Goal: Task Accomplishment & Management: Use online tool/utility

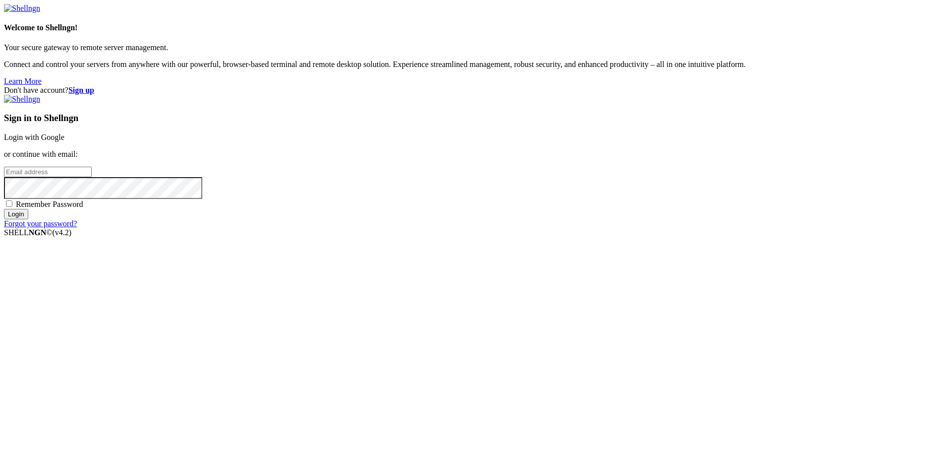
click at [64, 141] on link "Login with Google" at bounding box center [34, 137] width 60 height 8
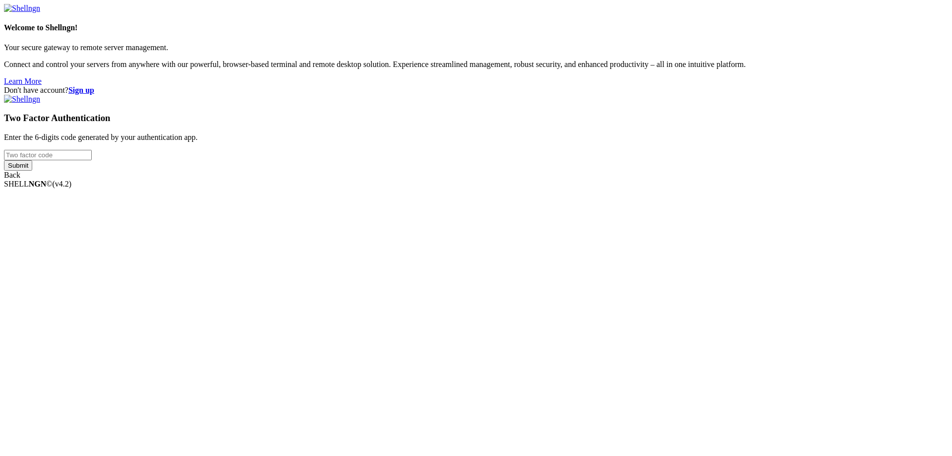
click at [92, 160] on input "number" at bounding box center [48, 155] width 88 height 10
type input "698236"
click at [4, 160] on input "Submit" at bounding box center [18, 165] width 28 height 10
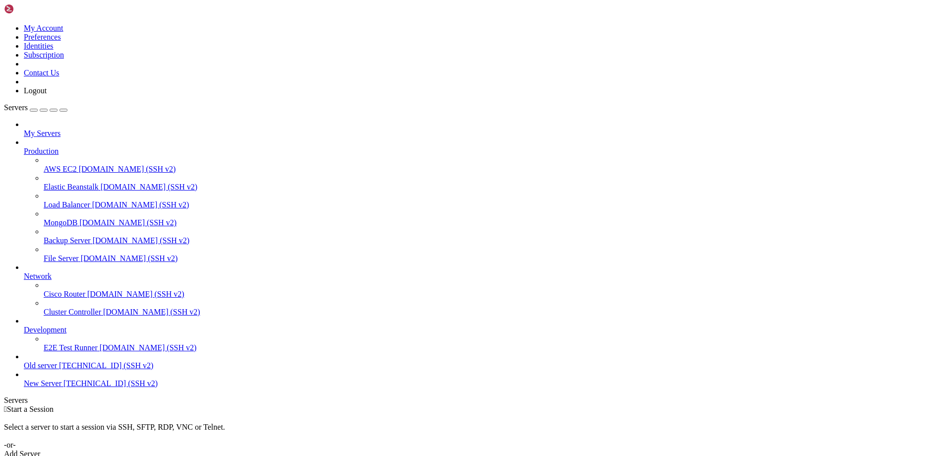
click at [83, 369] on span "[TECHNICAL_ID] (SSH v2)" at bounding box center [106, 365] width 94 height 8
click at [80, 369] on span "[TECHNICAL_ID] (SSH v2)" at bounding box center [106, 365] width 94 height 8
click at [59, 369] on span "[TECHNICAL_ID] (SSH v2)" at bounding box center [106, 365] width 94 height 8
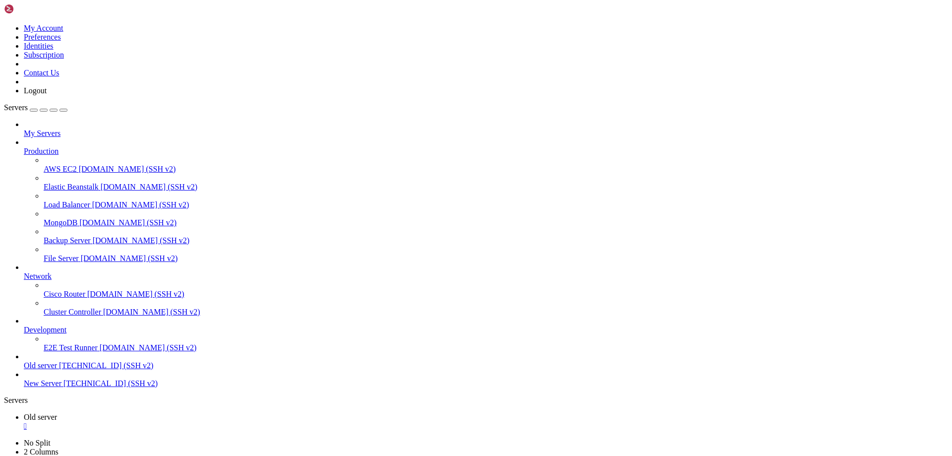
scroll to position [507668, 0]
click at [181, 421] on div "" at bounding box center [486, 425] width 924 height 9
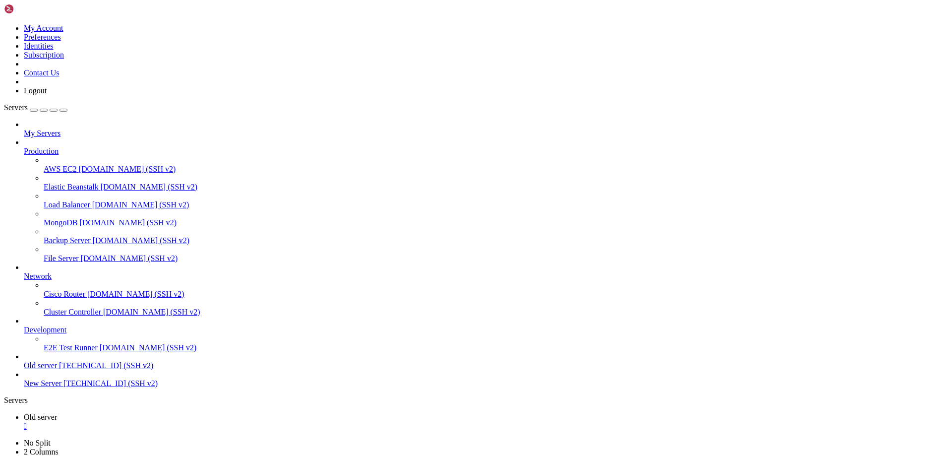
type input "/var/www"
click at [61, 387] on span "New Server" at bounding box center [43, 383] width 38 height 8
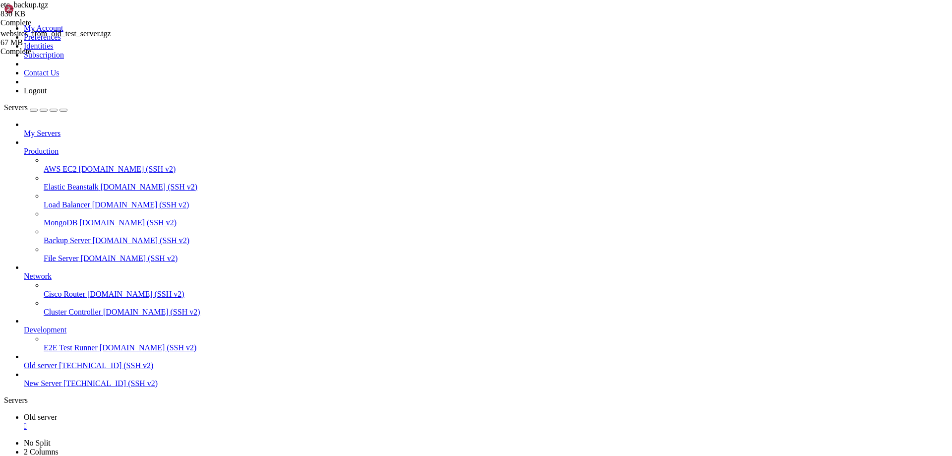
click at [185, 421] on div "" at bounding box center [486, 425] width 924 height 9
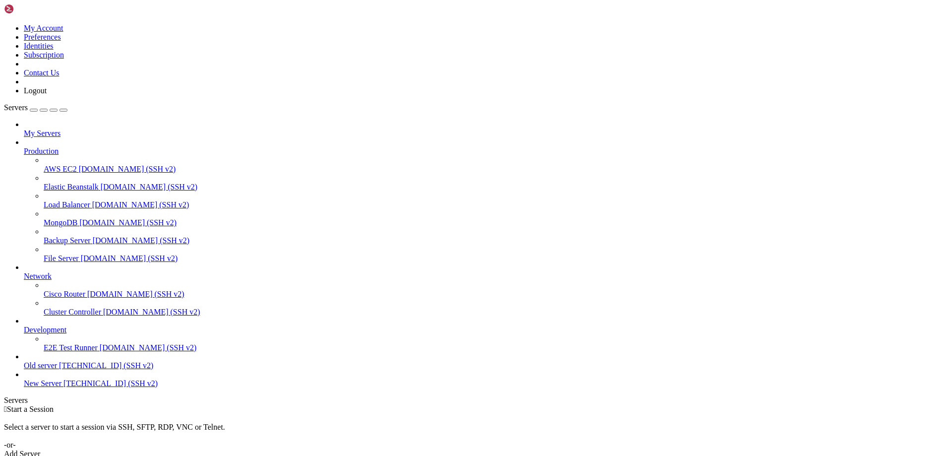
type input "/root"
drag, startPoint x: 473, startPoint y: 61, endPoint x: 262, endPoint y: 62, distance: 211.2
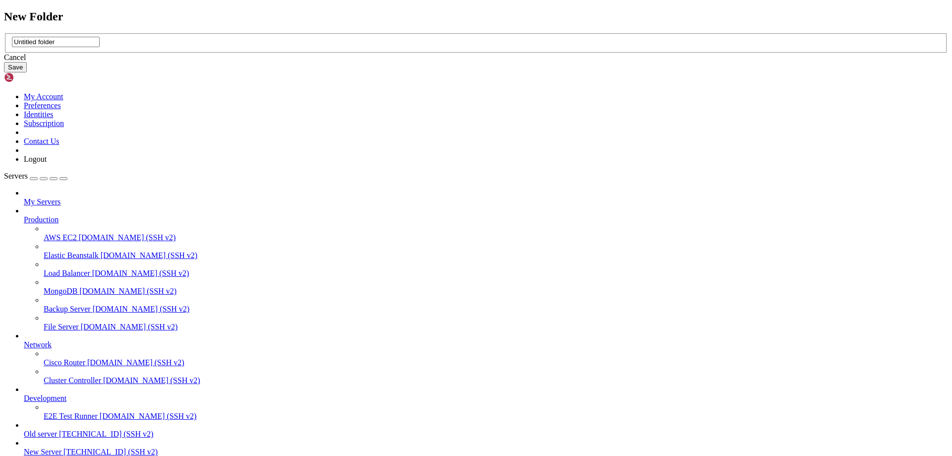
click at [100, 47] on input "Untitled folder" at bounding box center [56, 42] width 88 height 10
drag, startPoint x: 464, startPoint y: 224, endPoint x: 357, endPoint y: 220, distance: 107.1
click at [357, 73] on div "New Folder Untitled folder Cancel Save" at bounding box center [476, 41] width 944 height 63
type input "opensearch_test_from_old_server"
click at [27, 72] on button "Save" at bounding box center [15, 67] width 23 height 10
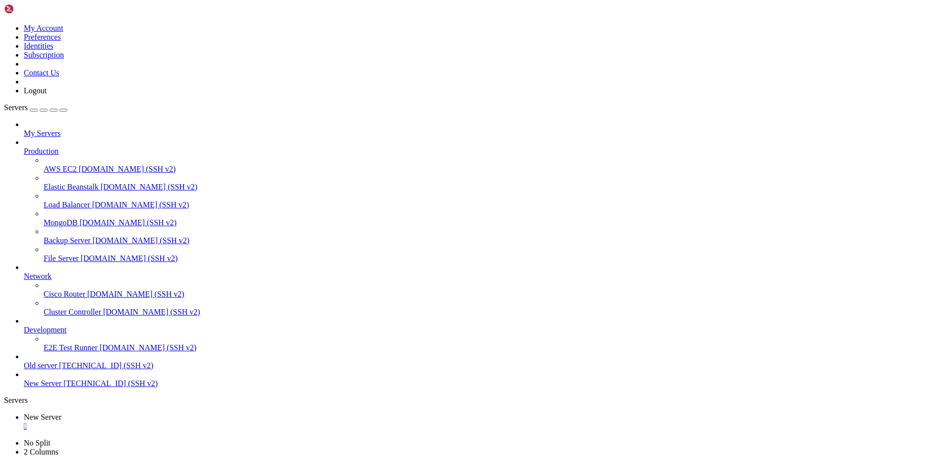
scroll to position [0, 0]
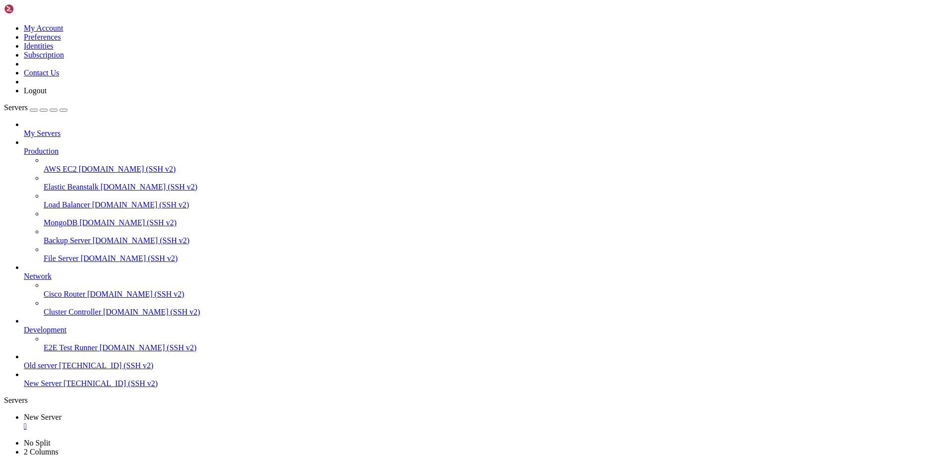
type input "/root/opensearch_test_from_old_server"
click at [658, 176] on div at bounding box center [476, 228] width 952 height 456
click at [57, 369] on span "Old server" at bounding box center [40, 365] width 33 height 8
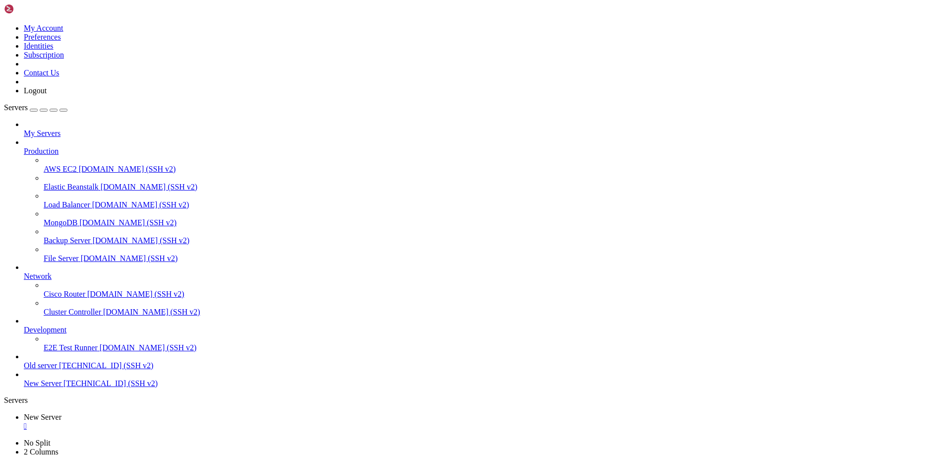
click at [63, 369] on span "[TECHNICAL_ID] (SSH v2)" at bounding box center [106, 365] width 94 height 8
click at [255, 439] on div "" at bounding box center [486, 443] width 924 height 9
click at [187, 421] on div "" at bounding box center [486, 425] width 924 height 9
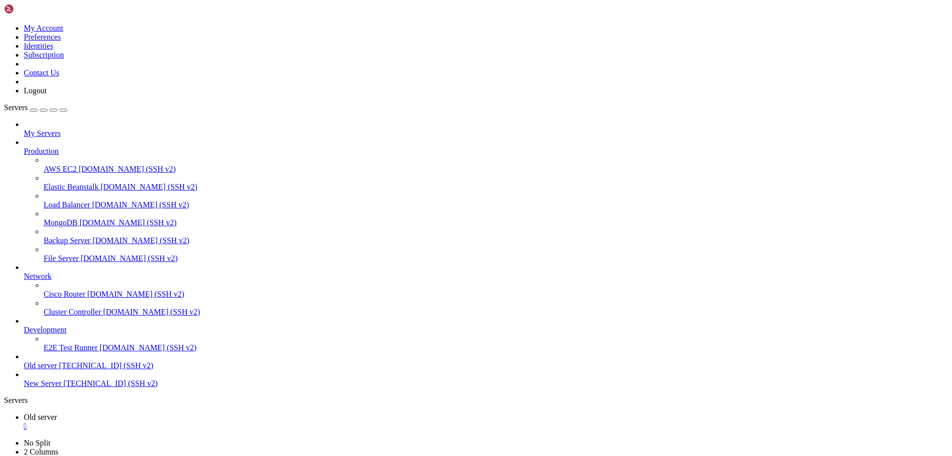
type input "/root"
click at [68, 369] on span "[TECHNICAL_ID] (SSH v2)" at bounding box center [106, 365] width 94 height 8
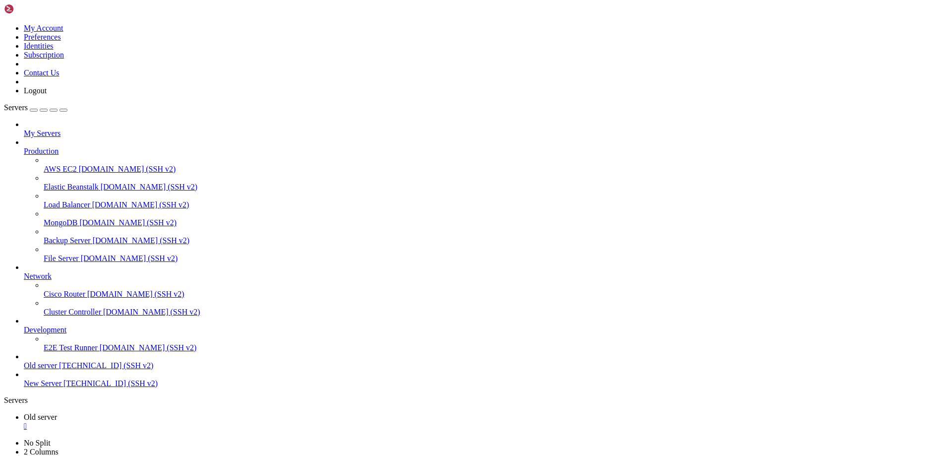
click at [68, 369] on span "[TECHNICAL_ID] (SSH v2)" at bounding box center [106, 365] width 94 height 8
click at [57, 412] on span "Old server" at bounding box center [40, 416] width 33 height 8
click at [57, 430] on span "Old server" at bounding box center [40, 434] width 33 height 8
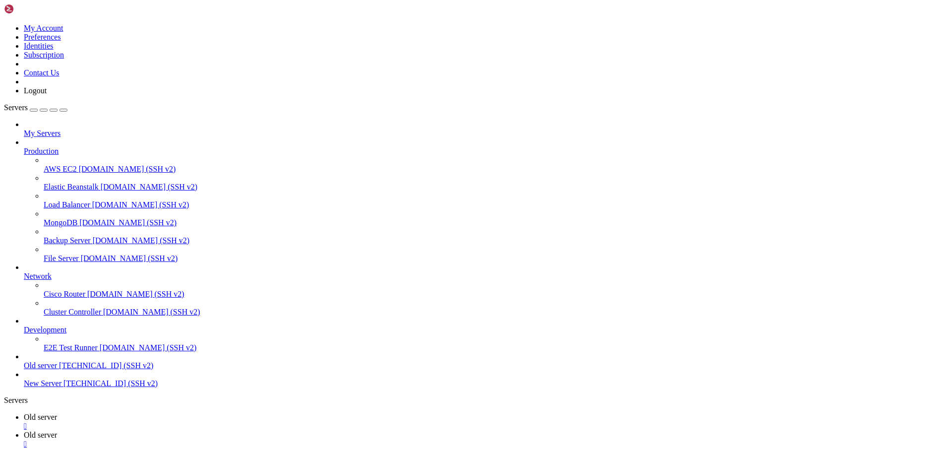
scroll to position [486, 0]
click at [162, 412] on link "Old server " at bounding box center [486, 421] width 924 height 18
click at [597, 49] on div at bounding box center [476, 228] width 952 height 456
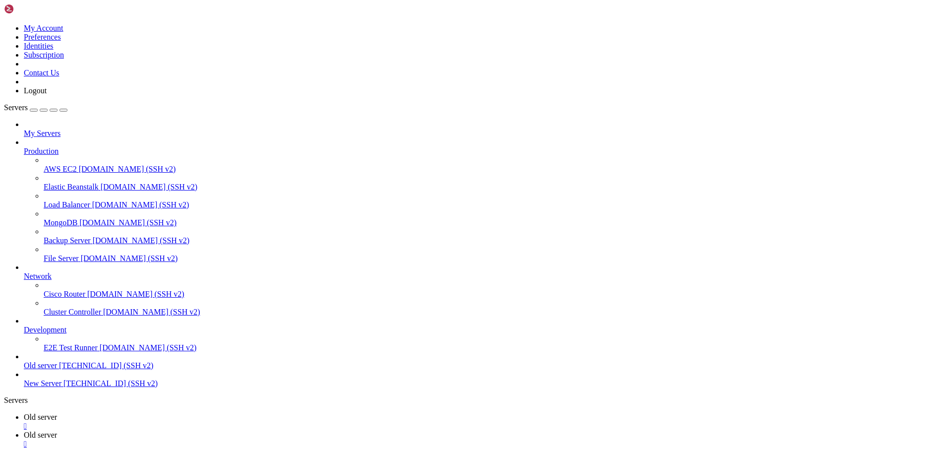
scroll to position [77, 0]
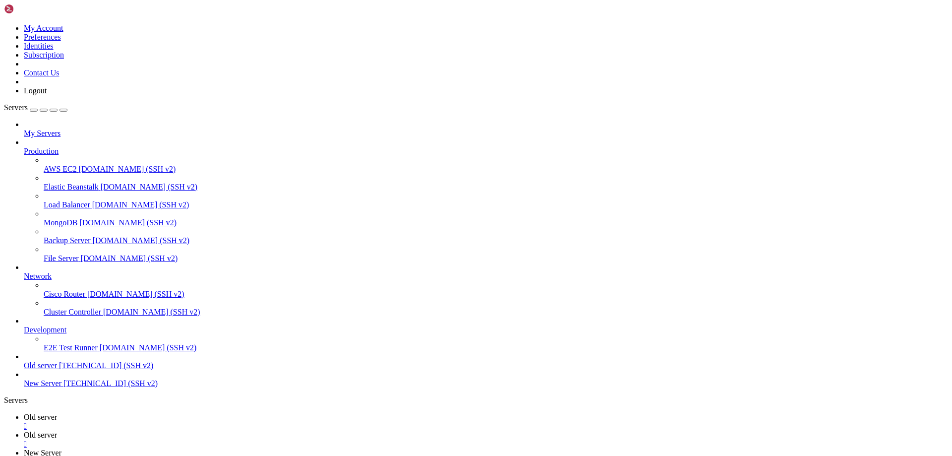
type input "/root/opensearch_test_from_old_server"
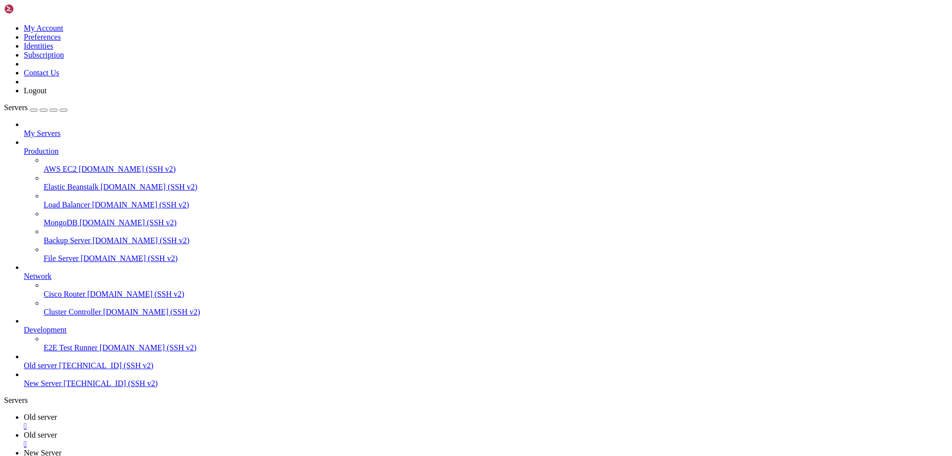
click at [323, 455] on div "" at bounding box center [486, 461] width 924 height 9
click at [250, 439] on div "" at bounding box center [486, 443] width 924 height 9
click at [184, 421] on div "" at bounding box center [486, 425] width 924 height 9
click at [59, 369] on span "[TECHNICAL_ID] (SSH v2)" at bounding box center [106, 365] width 94 height 8
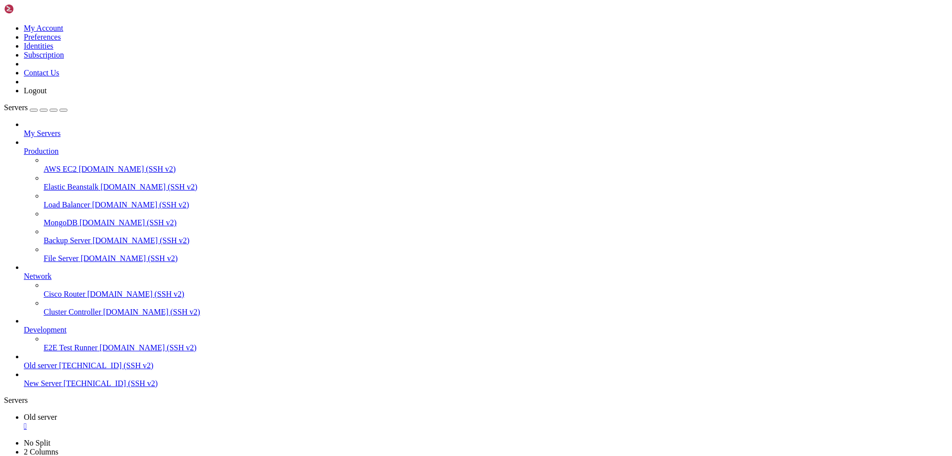
scroll to position [496, 0]
click at [181, 421] on div "" at bounding box center [486, 425] width 924 height 9
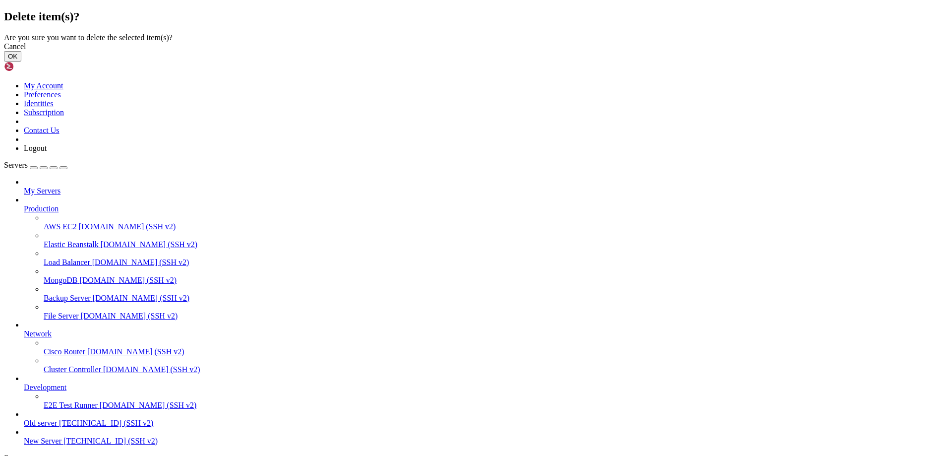
click at [21, 61] on button "OK" at bounding box center [12, 56] width 17 height 10
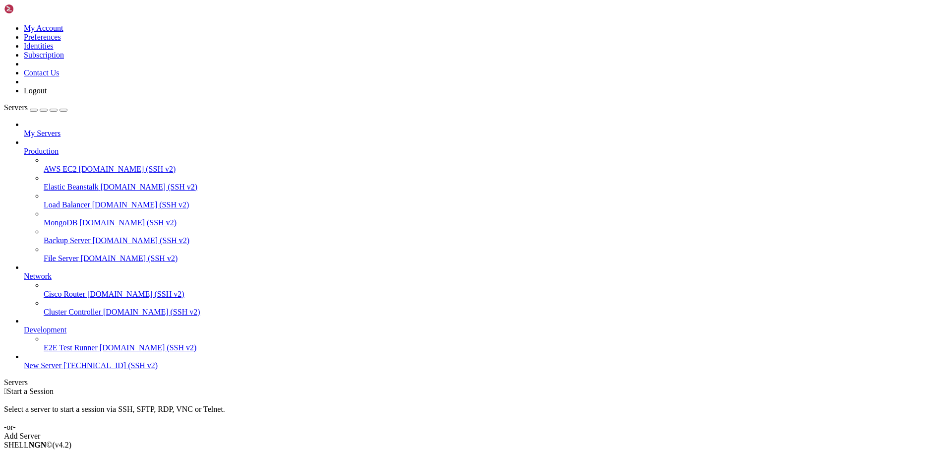
click at [4, 24] on link at bounding box center [4, 24] width 0 height 0
click at [47, 95] on link "Logout" at bounding box center [35, 90] width 23 height 8
